Goal: Information Seeking & Learning: Learn about a topic

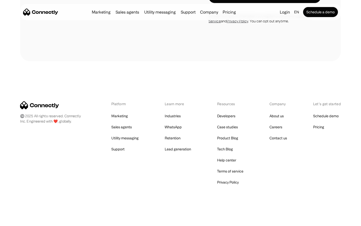
scroll to position [1421, 0]
